Goal: Entertainment & Leisure: Browse casually

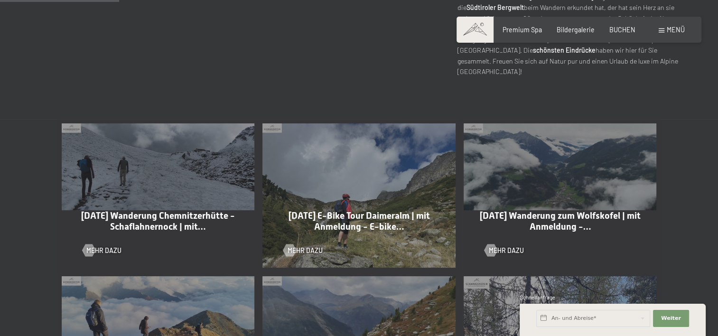
scroll to position [427, 0]
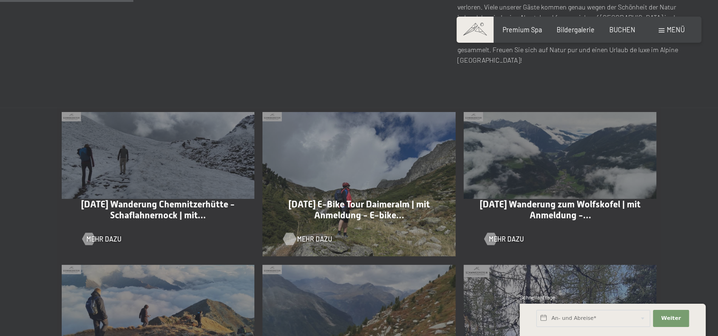
click at [309, 239] on span "Mehr dazu" at bounding box center [314, 238] width 35 height 9
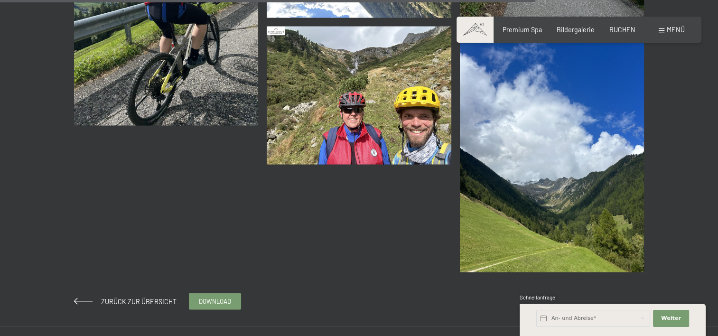
scroll to position [1803, 0]
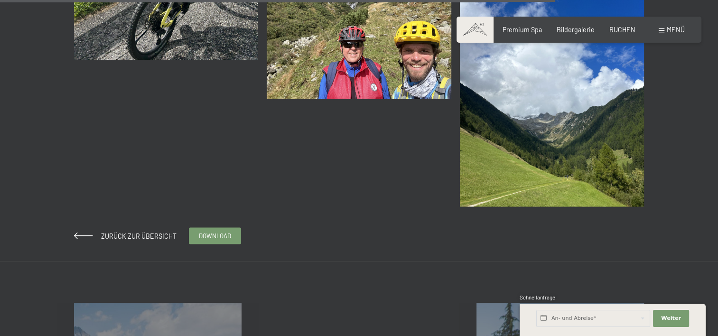
click at [518, 107] on img at bounding box center [552, 84] width 185 height 246
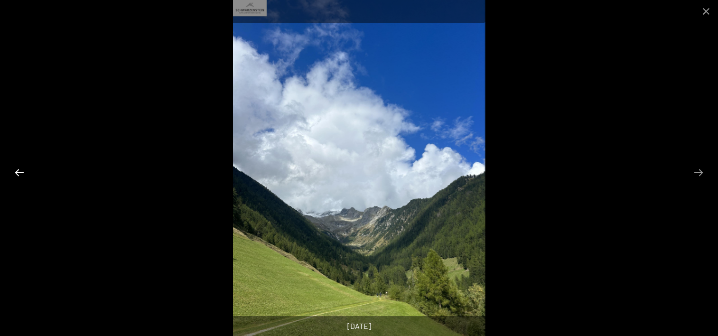
click at [19, 169] on button "Previous slide" at bounding box center [19, 172] width 20 height 19
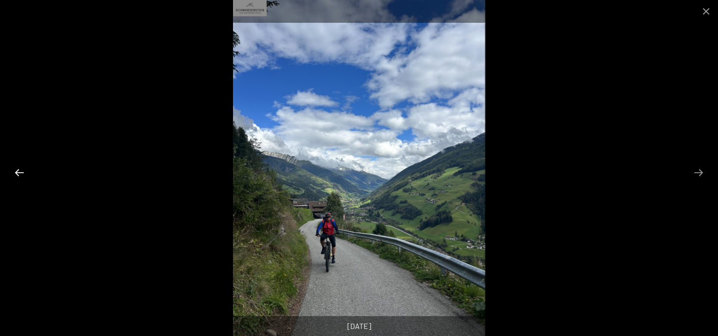
click at [19, 169] on button "Previous slide" at bounding box center [19, 172] width 20 height 19
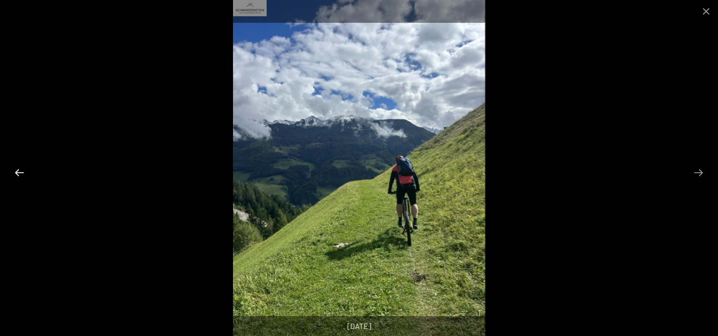
click at [19, 169] on button "Previous slide" at bounding box center [19, 172] width 20 height 19
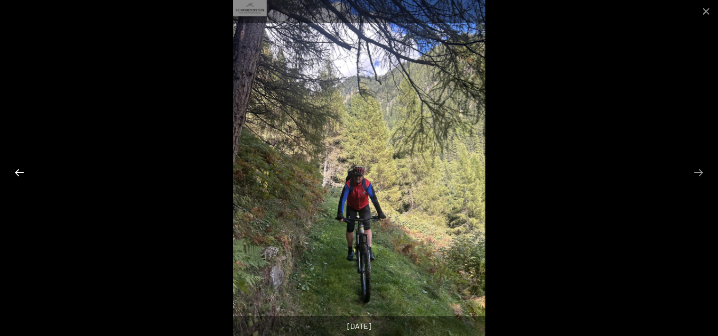
click at [19, 169] on button "Previous slide" at bounding box center [19, 172] width 20 height 19
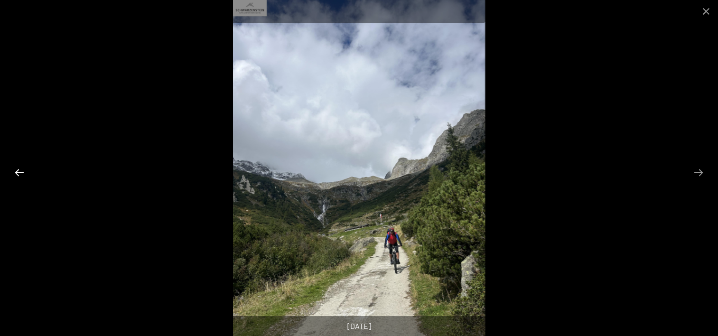
click at [19, 169] on button "Previous slide" at bounding box center [19, 172] width 20 height 19
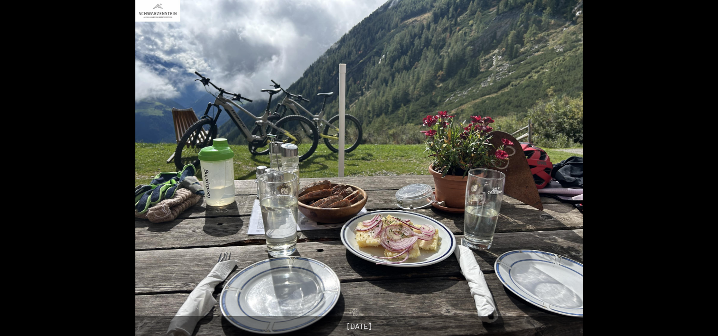
click at [19, 169] on button "Previous slide" at bounding box center [15, 172] width 20 height 19
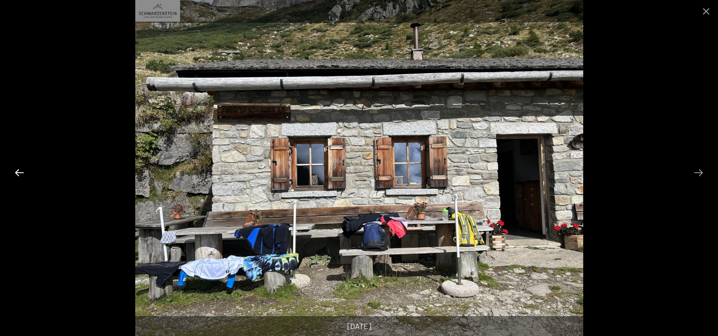
click at [19, 169] on button "Previous slide" at bounding box center [19, 172] width 20 height 19
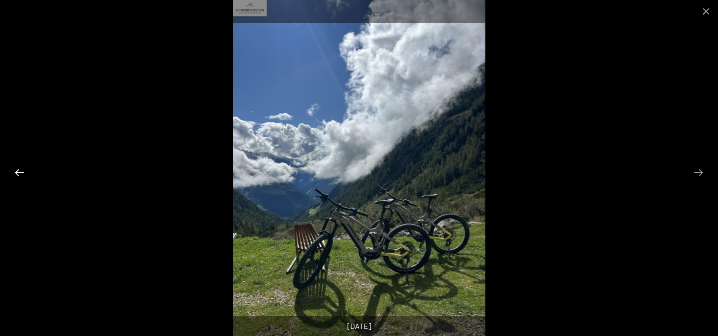
click at [19, 169] on button "Previous slide" at bounding box center [19, 172] width 20 height 19
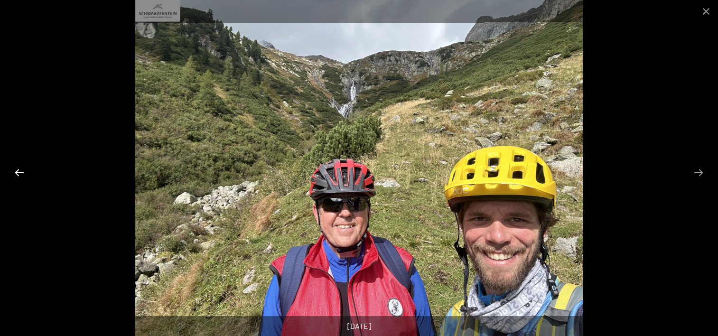
click at [19, 169] on button "Previous slide" at bounding box center [19, 172] width 20 height 19
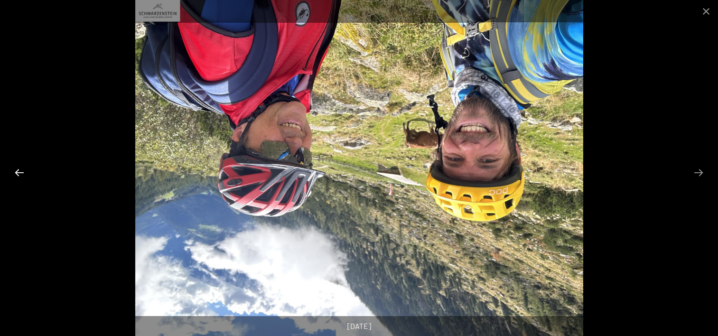
click at [19, 169] on button "Previous slide" at bounding box center [19, 172] width 20 height 19
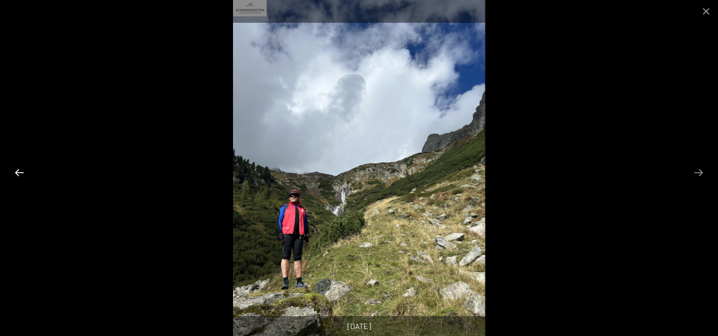
click at [19, 169] on button "Previous slide" at bounding box center [19, 172] width 20 height 19
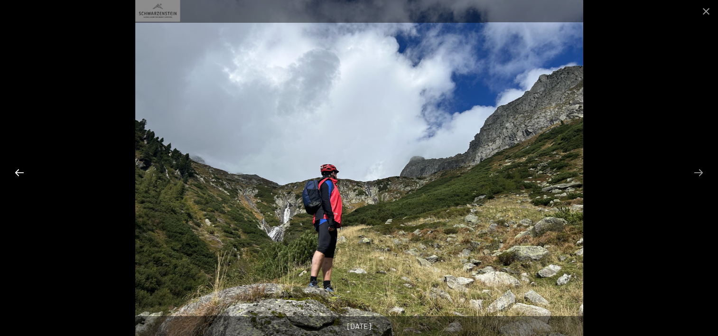
click at [19, 169] on button "Previous slide" at bounding box center [19, 172] width 20 height 19
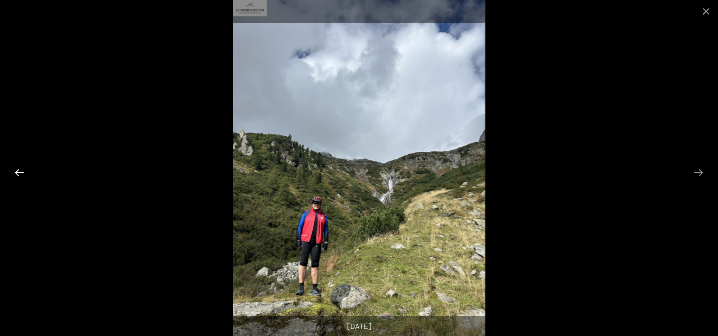
click at [19, 169] on button "Previous slide" at bounding box center [19, 172] width 20 height 19
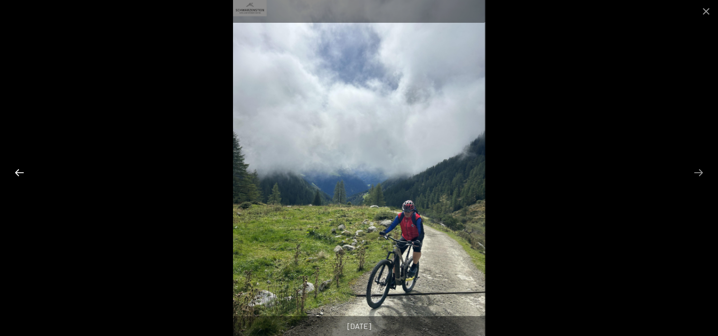
click at [19, 169] on button "Previous slide" at bounding box center [19, 172] width 20 height 19
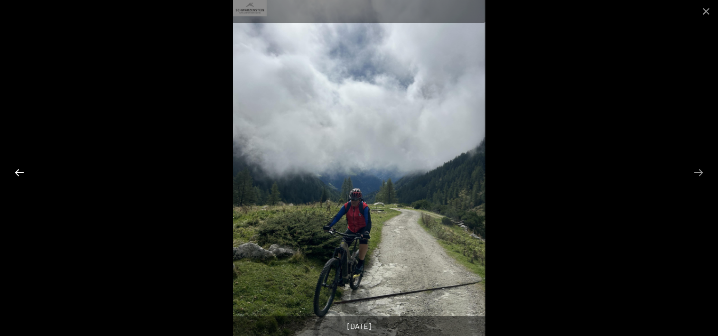
click at [19, 169] on button "Previous slide" at bounding box center [19, 172] width 20 height 19
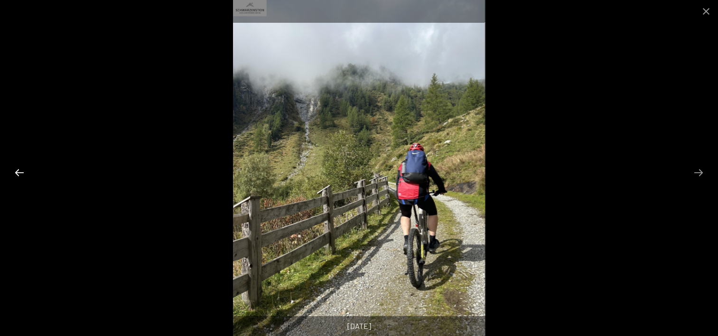
click at [19, 169] on button "Previous slide" at bounding box center [19, 172] width 20 height 19
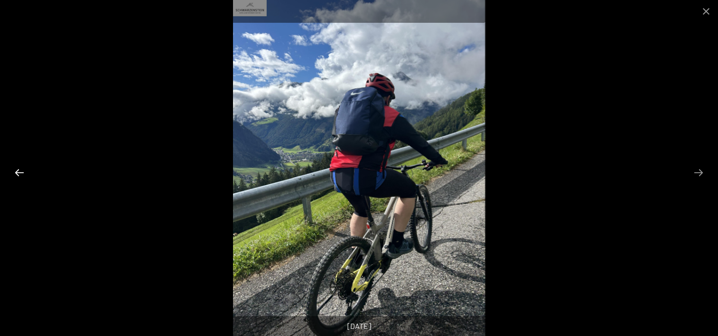
click at [19, 169] on button "Previous slide" at bounding box center [19, 172] width 20 height 19
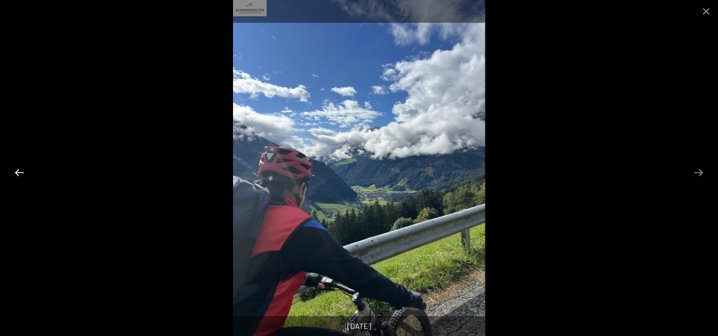
click at [19, 169] on button "Previous slide" at bounding box center [19, 172] width 20 height 19
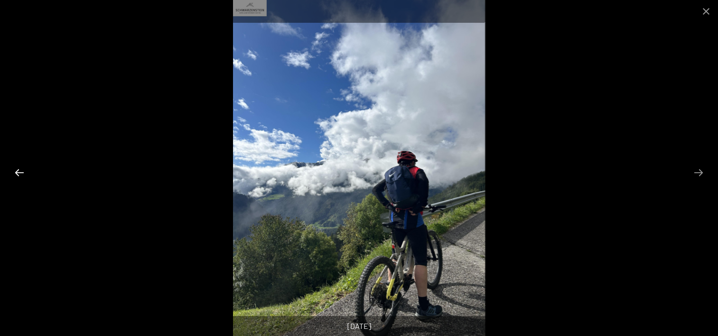
click at [19, 169] on button "Previous slide" at bounding box center [19, 172] width 20 height 19
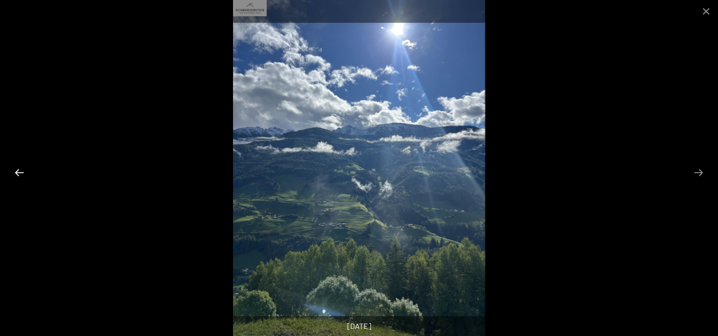
click at [19, 169] on button "Previous slide" at bounding box center [19, 172] width 20 height 19
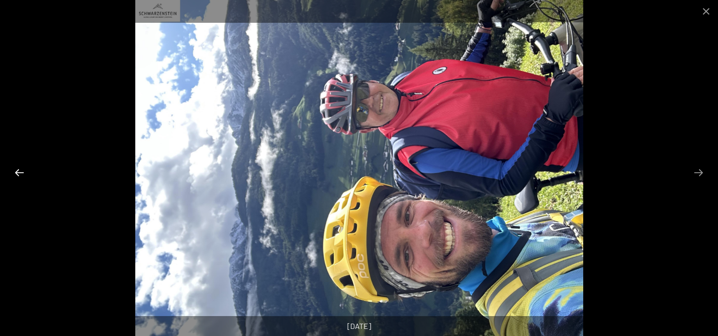
click at [19, 169] on button "Previous slide" at bounding box center [19, 172] width 20 height 19
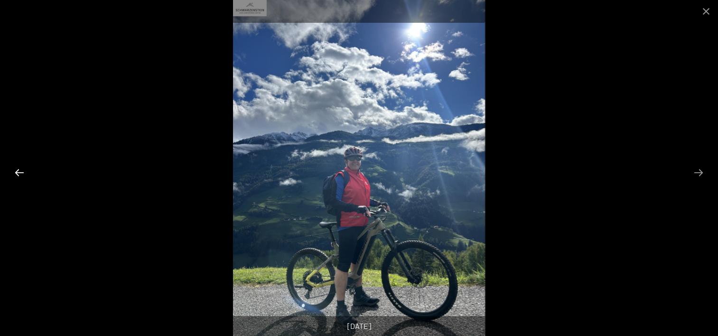
click at [19, 169] on button "Previous slide" at bounding box center [19, 172] width 20 height 19
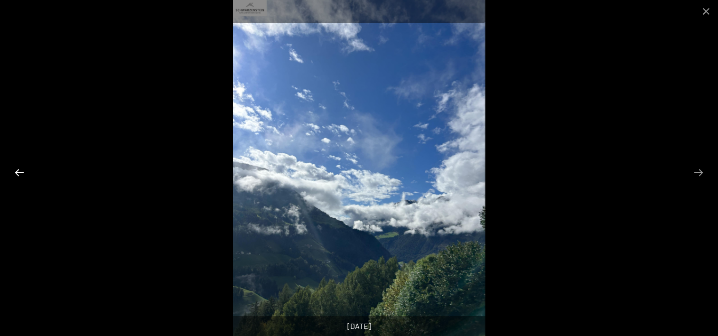
click at [19, 169] on button "Previous slide" at bounding box center [19, 172] width 20 height 19
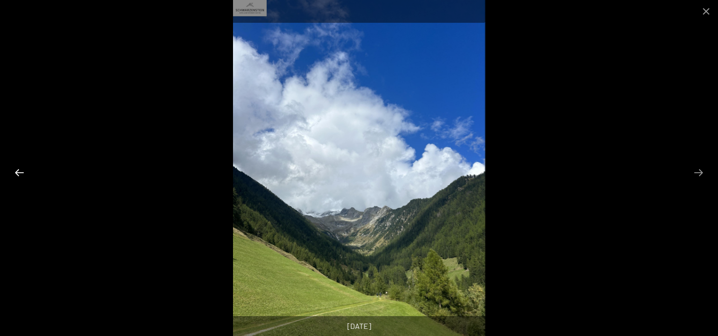
click at [19, 169] on button "Previous slide" at bounding box center [19, 172] width 20 height 19
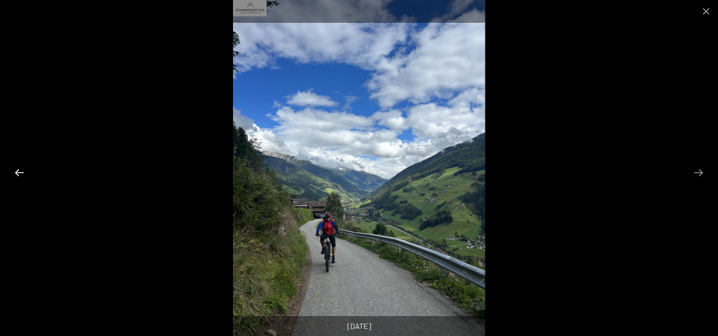
click at [19, 169] on button "Previous slide" at bounding box center [19, 172] width 20 height 19
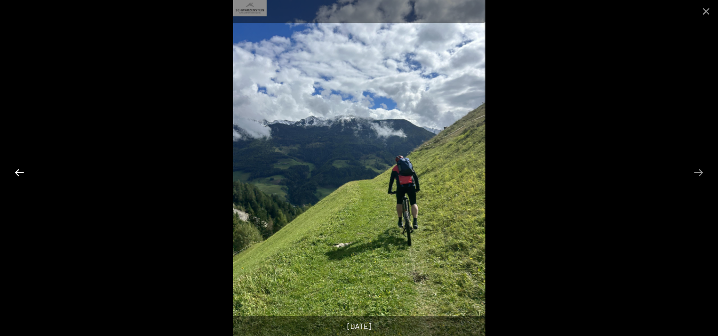
click at [19, 169] on button "Previous slide" at bounding box center [19, 172] width 20 height 19
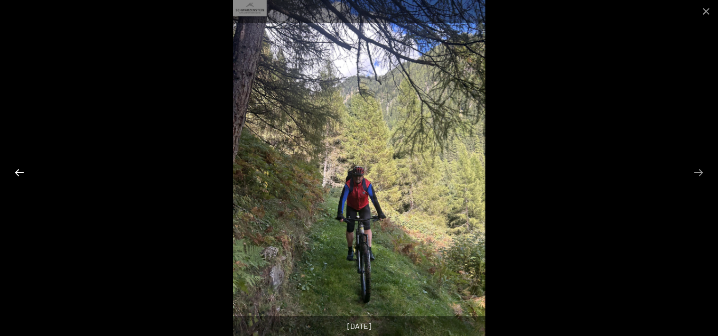
click at [19, 169] on button "Previous slide" at bounding box center [19, 172] width 20 height 19
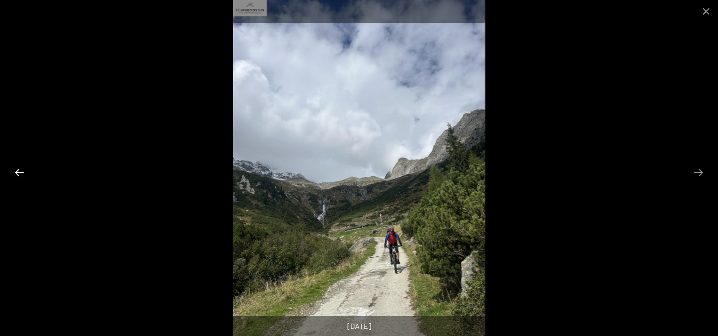
click at [19, 169] on button "Previous slide" at bounding box center [19, 172] width 20 height 19
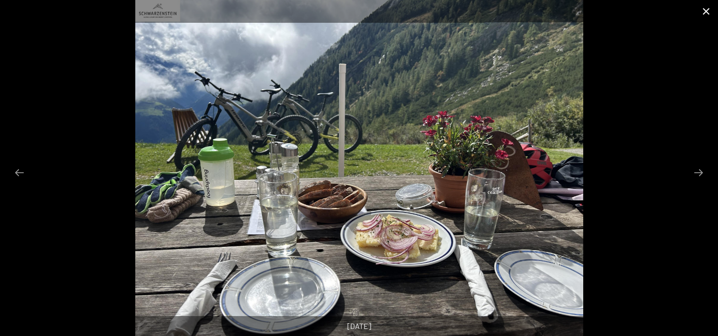
click at [709, 6] on button "Close gallery" at bounding box center [706, 11] width 24 height 22
